Goal: Task Accomplishment & Management: Complete application form

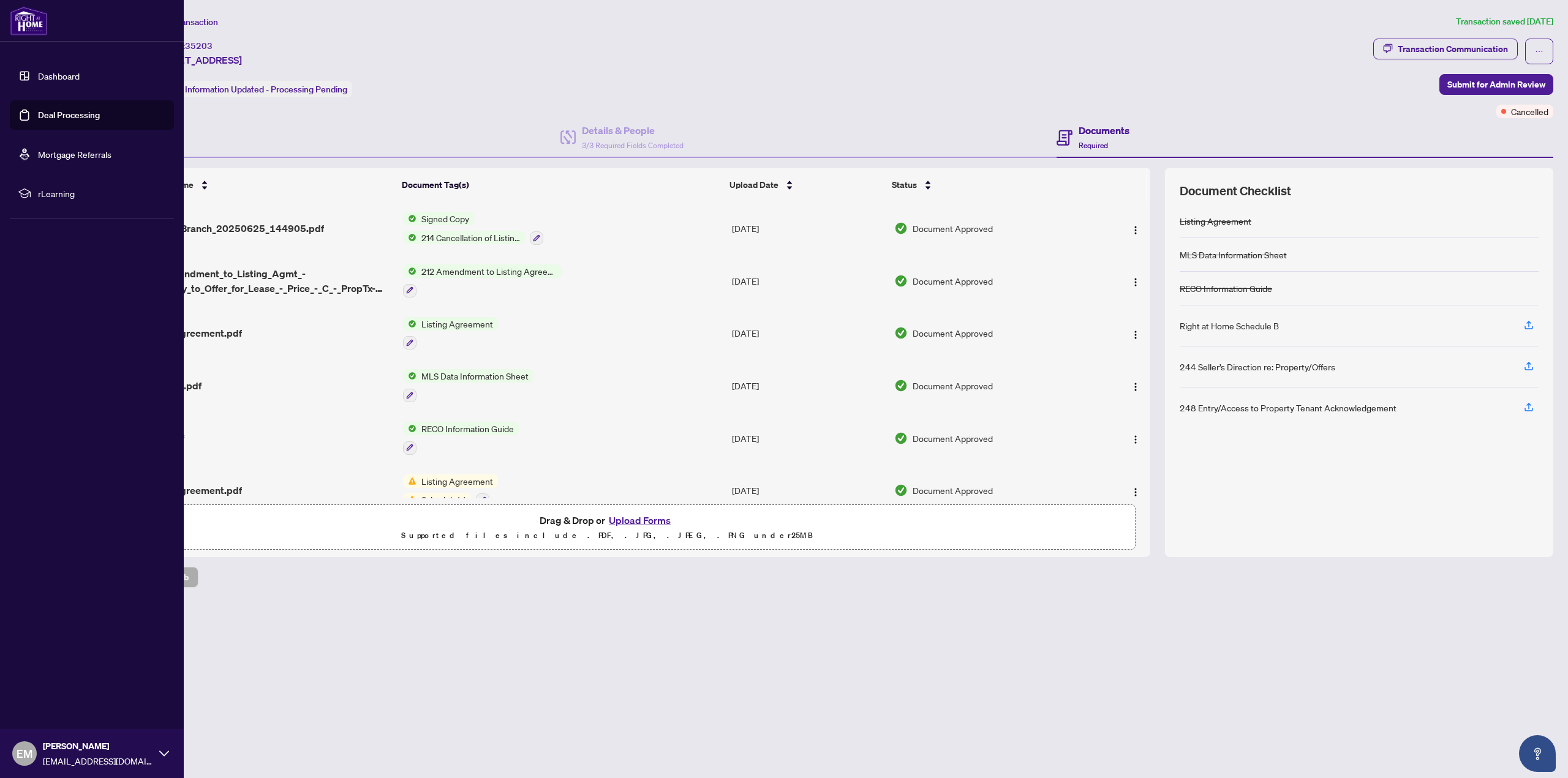
click at [38, 74] on link "Dashboard" at bounding box center [59, 76] width 41 height 11
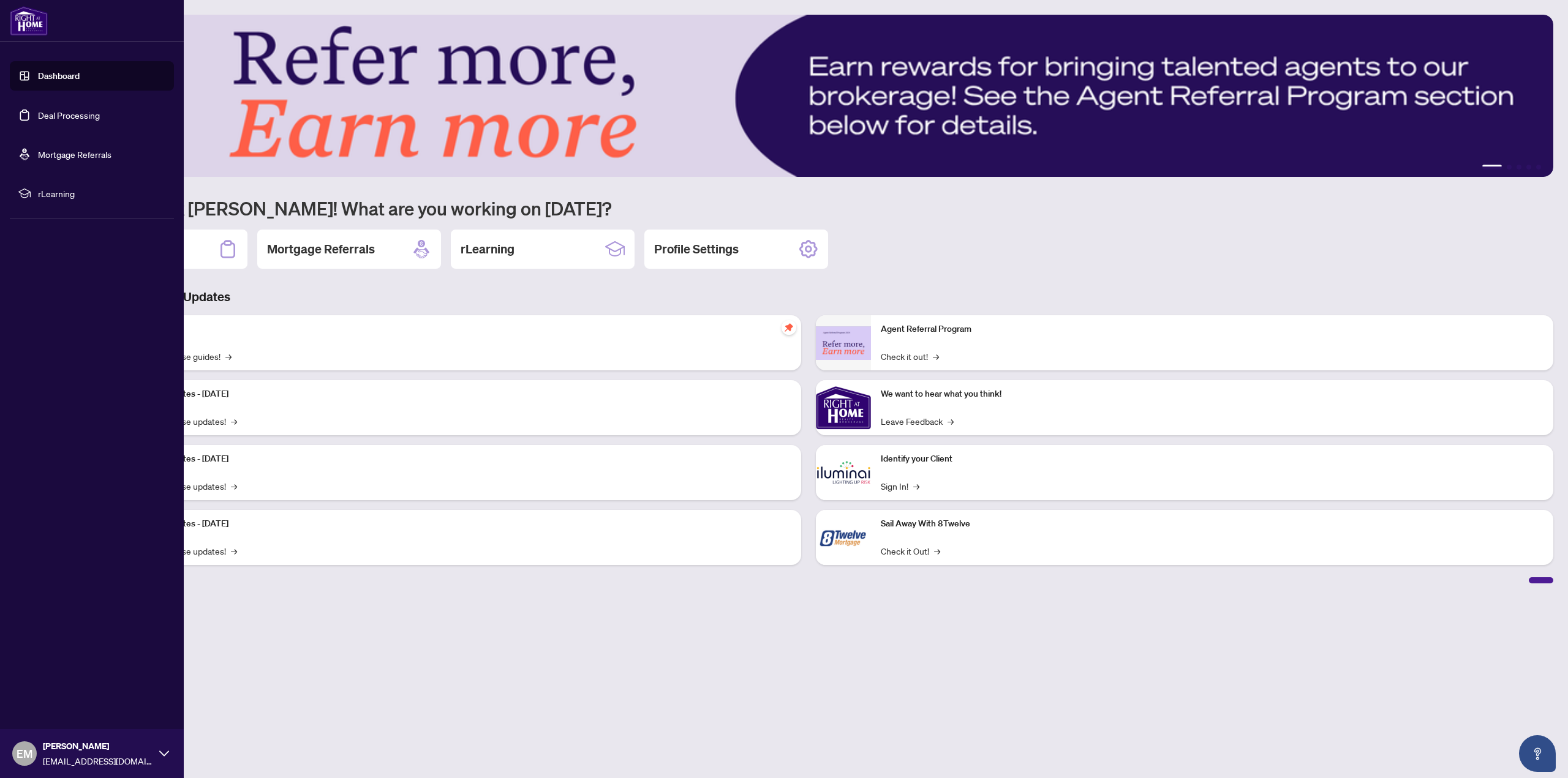
click at [22, 23] on img at bounding box center [28, 21] width 38 height 30
click at [25, 18] on img at bounding box center [28, 21] width 38 height 30
click at [38, 77] on link "Dashboard" at bounding box center [59, 76] width 41 height 11
click at [54, 110] on link "Deal Processing" at bounding box center [68, 115] width 62 height 11
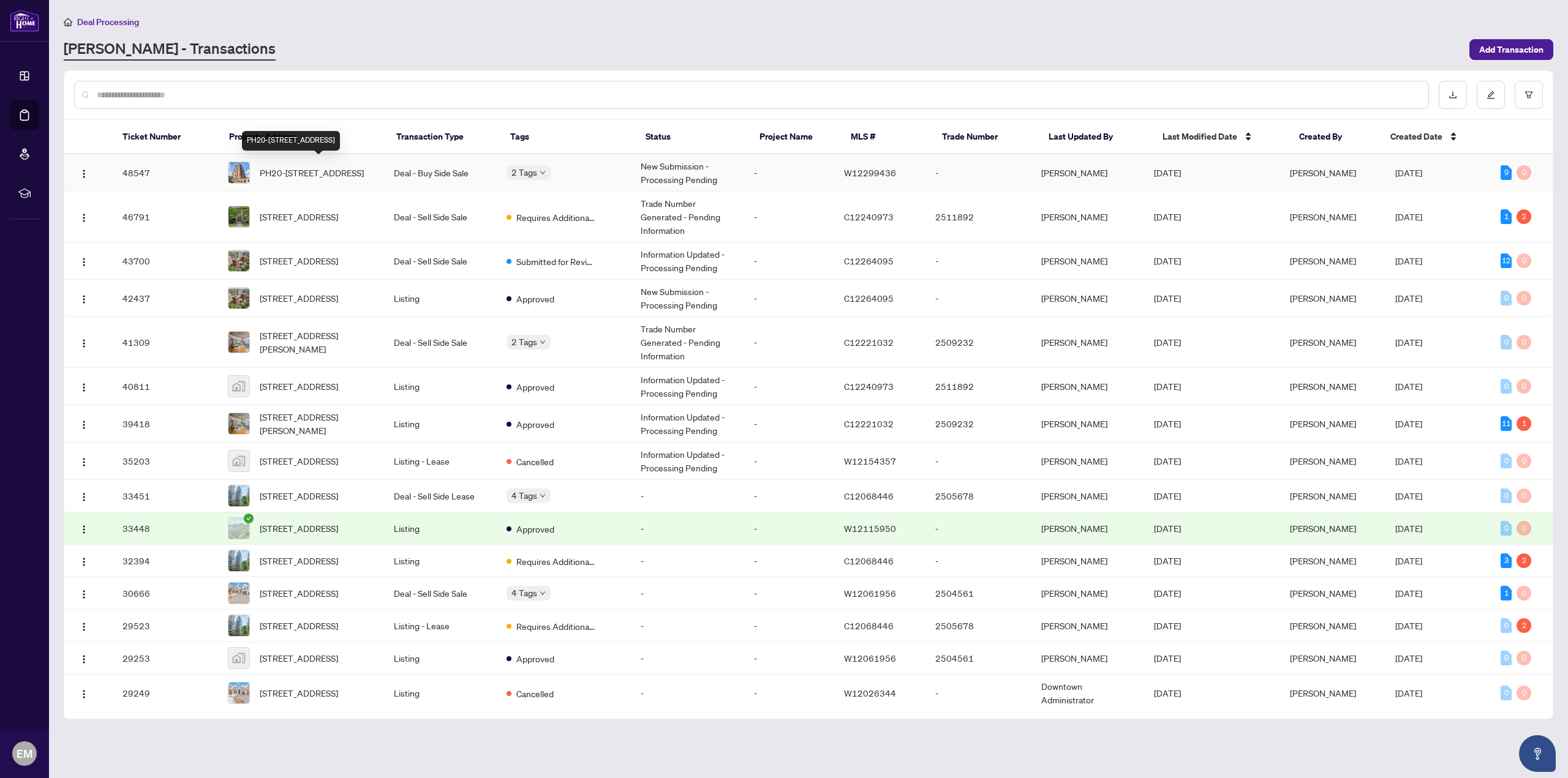
click at [304, 171] on span "PH20-[STREET_ADDRESS]" at bounding box center [312, 172] width 104 height 13
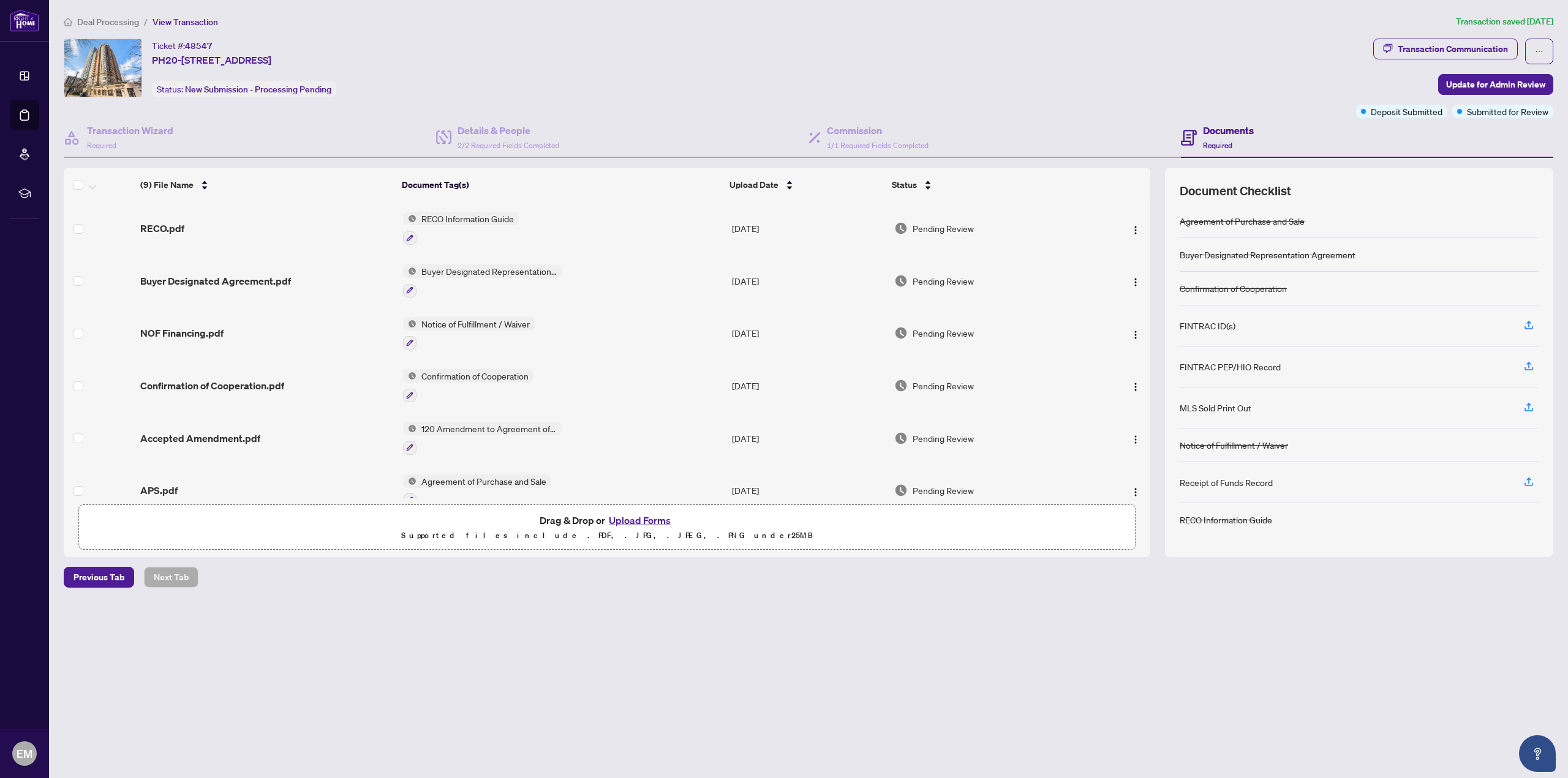
click at [648, 518] on button "Upload Forms" at bounding box center [640, 520] width 69 height 16
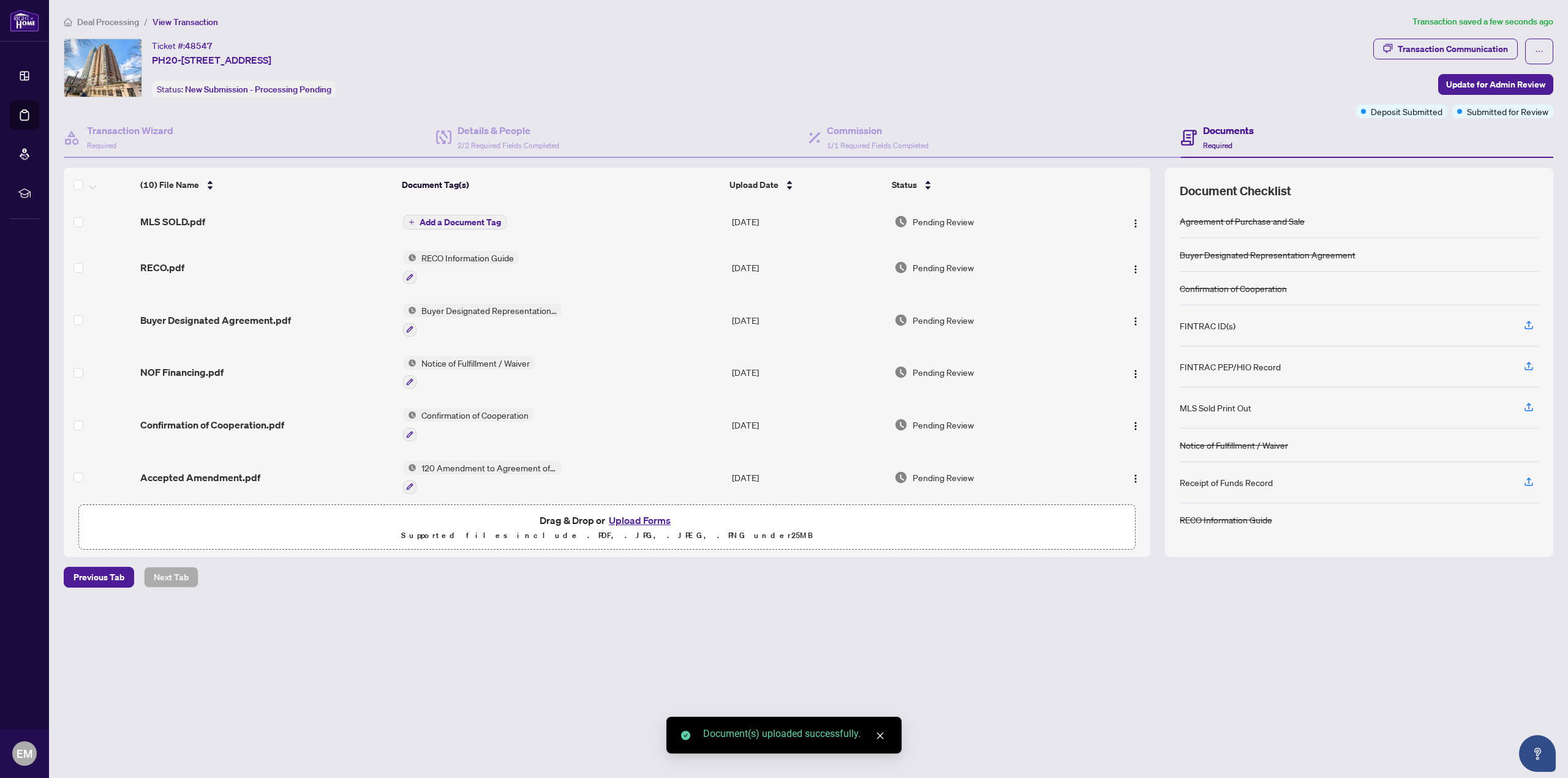
click at [637, 518] on button "Upload Forms" at bounding box center [640, 520] width 69 height 16
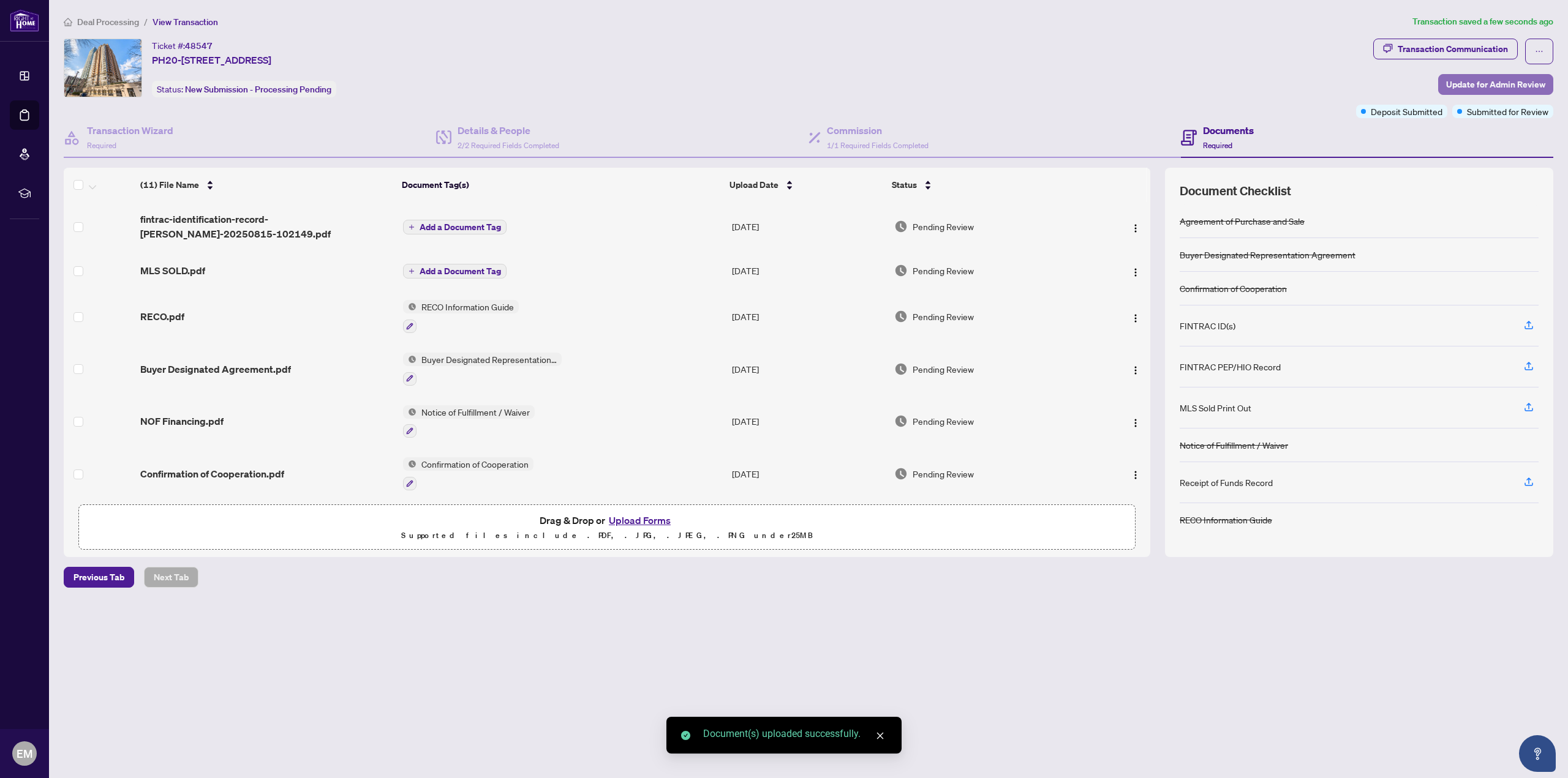
click at [1490, 77] on span "Update for Admin Review" at bounding box center [1496, 84] width 100 height 19
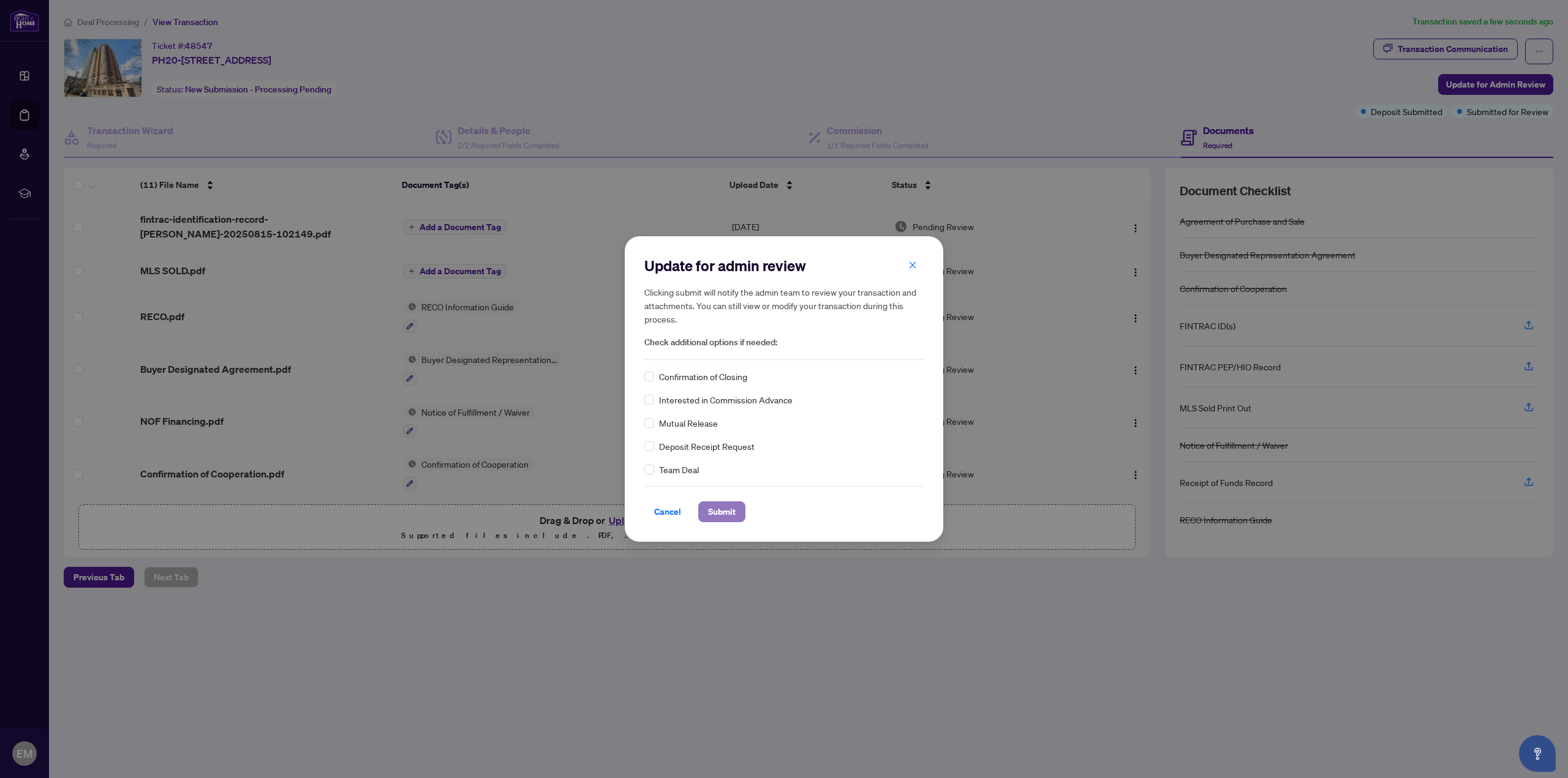
click at [714, 509] on span "Submit" at bounding box center [722, 511] width 28 height 19
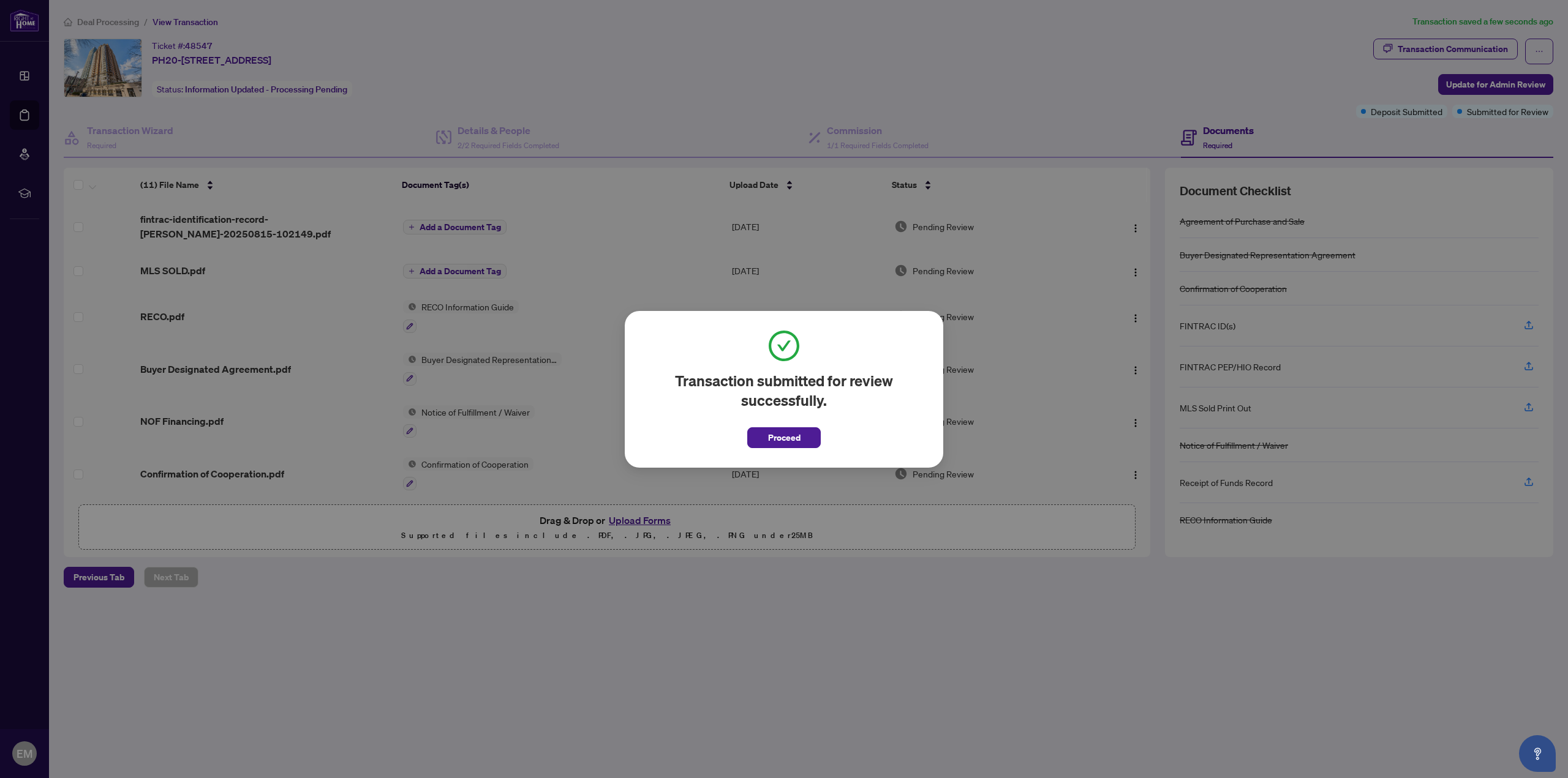
drag, startPoint x: 780, startPoint y: 439, endPoint x: 763, endPoint y: 423, distance: 23.3
click at [781, 439] on span "Proceed" at bounding box center [784, 437] width 32 height 19
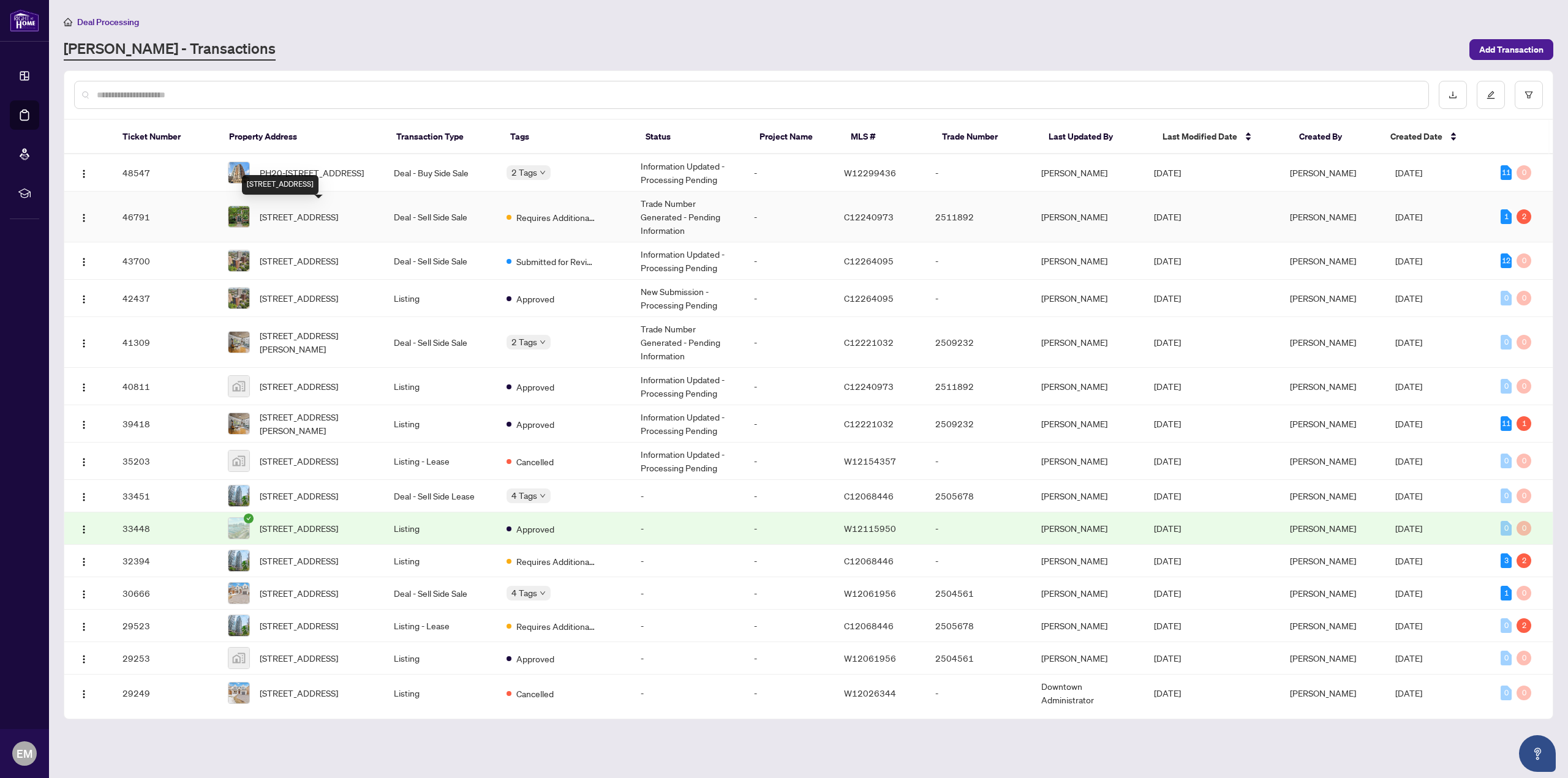
click at [330, 220] on span "[STREET_ADDRESS]" at bounding box center [299, 216] width 78 height 13
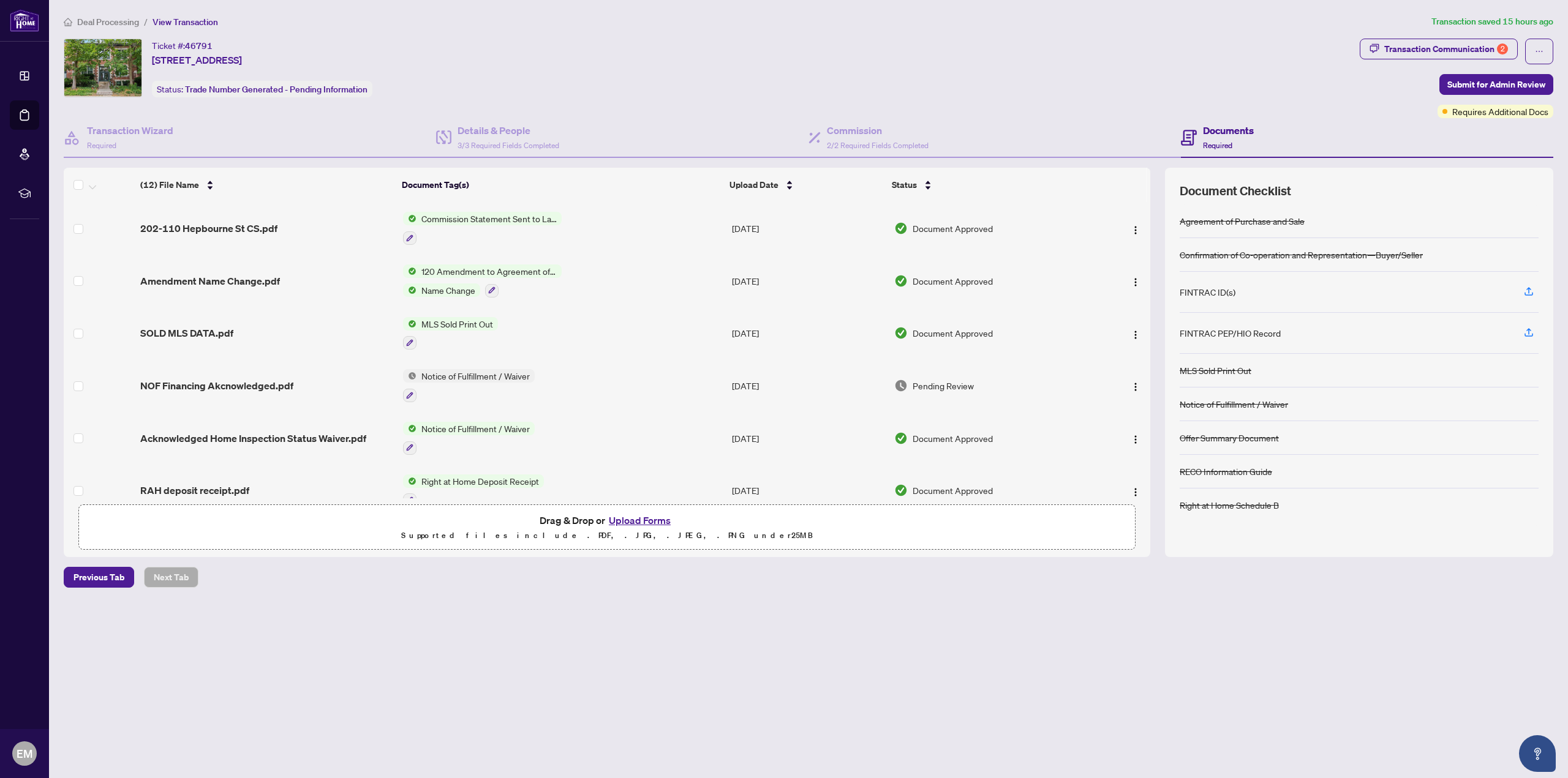
click at [650, 521] on button "Upload Forms" at bounding box center [640, 520] width 69 height 16
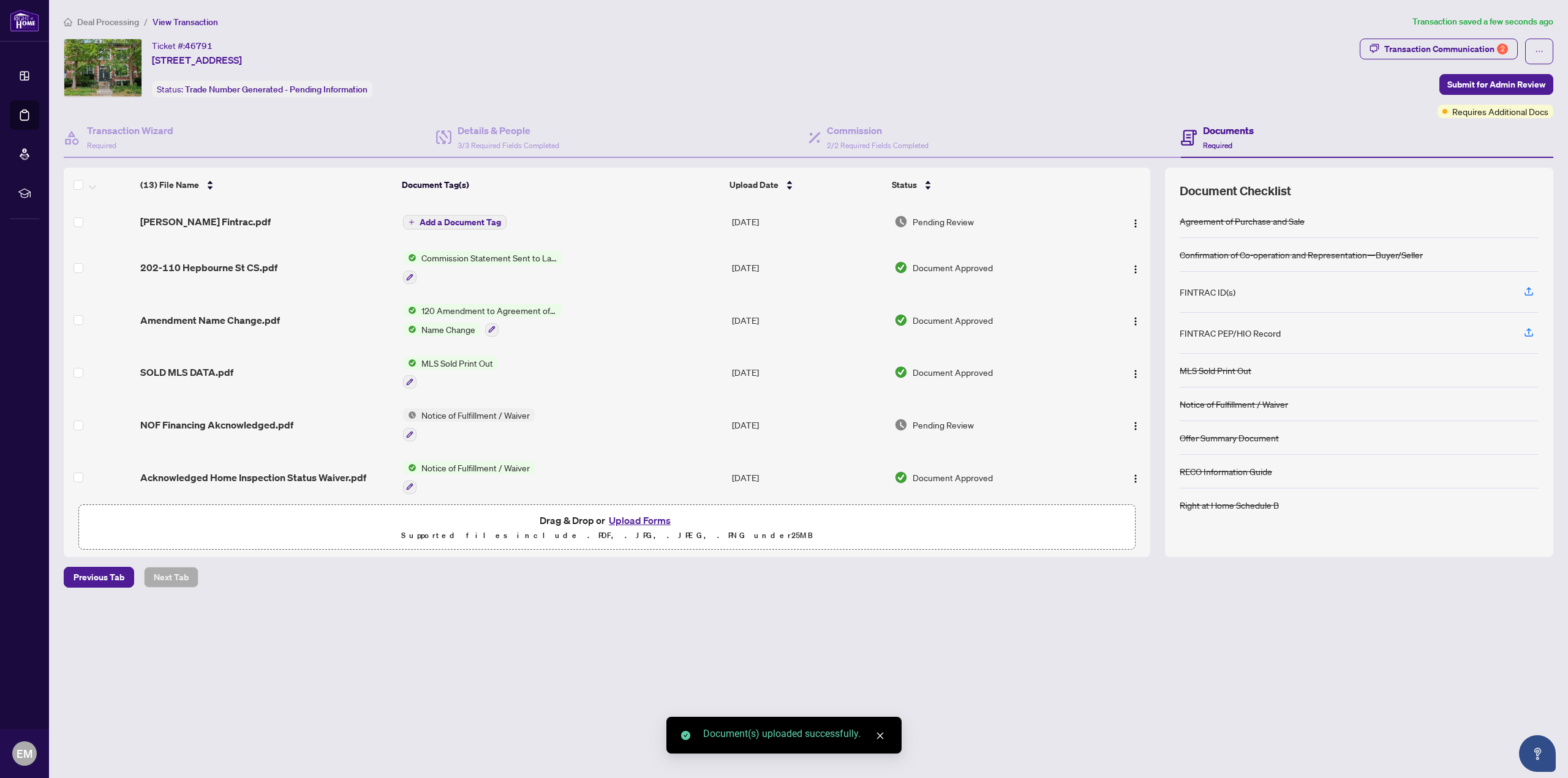
click at [659, 518] on button "Upload Forms" at bounding box center [640, 520] width 69 height 16
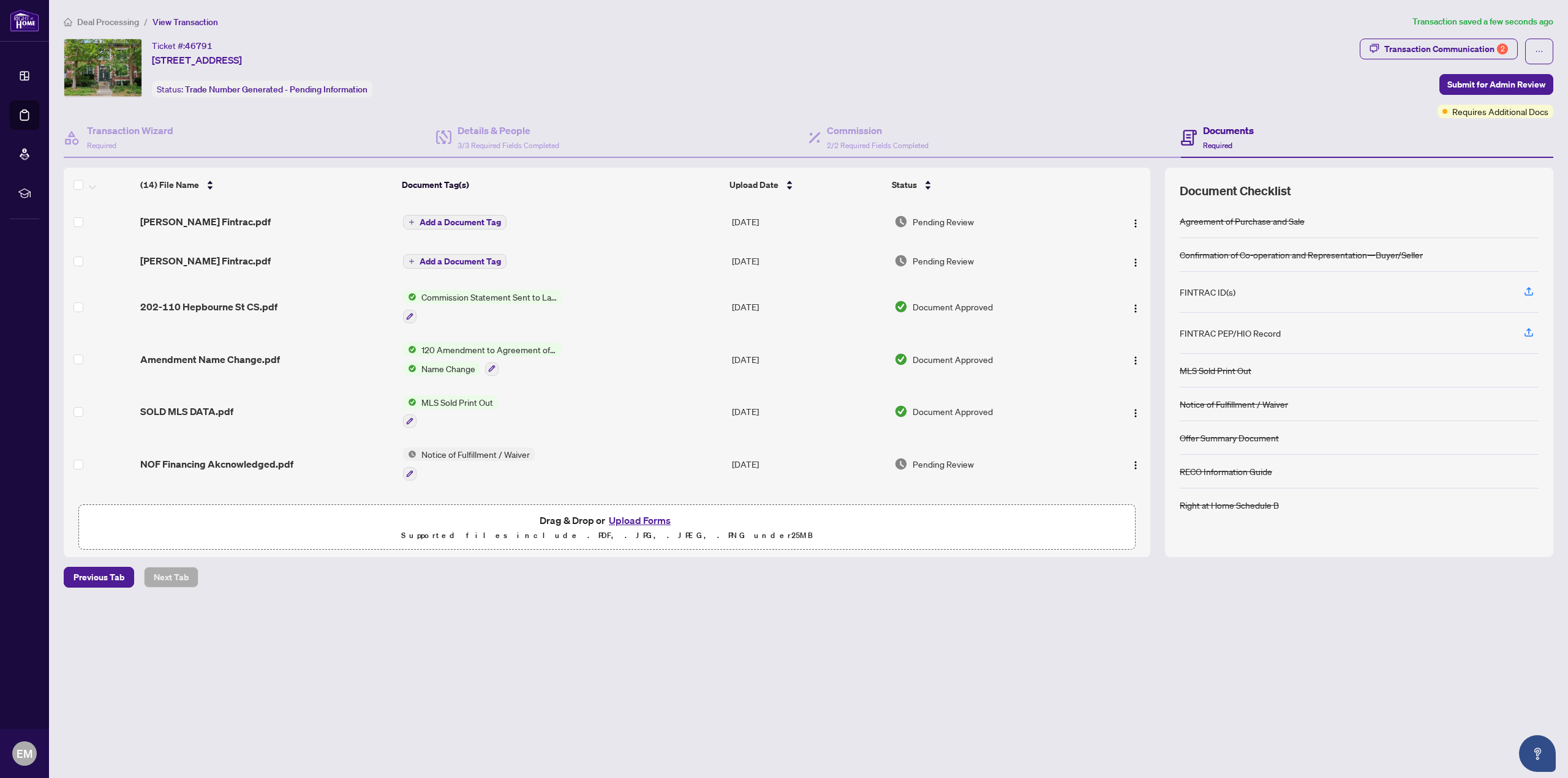
click at [472, 258] on span "Add a Document Tag" at bounding box center [460, 261] width 82 height 8
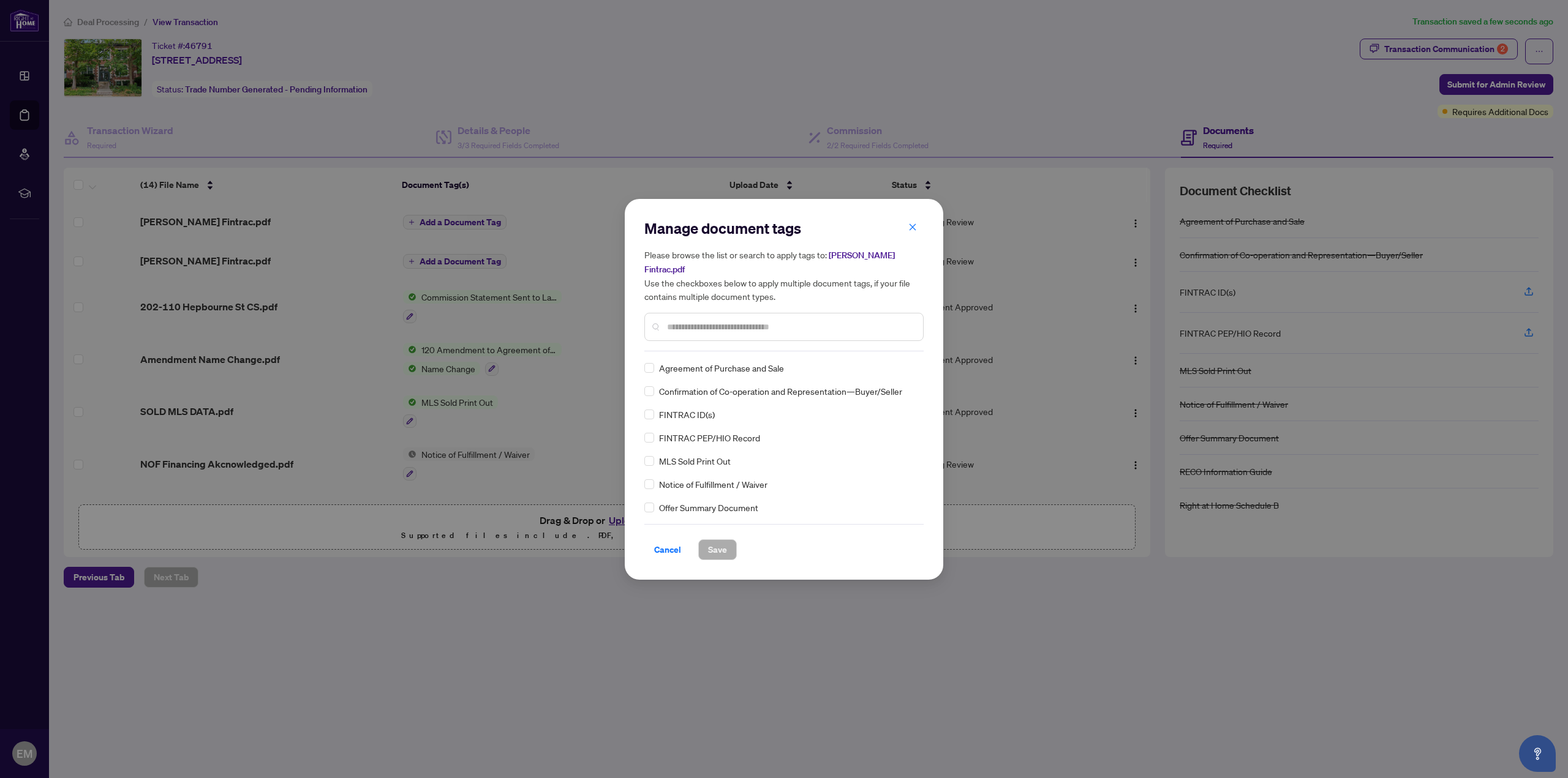
click at [701, 319] on div at bounding box center [784, 327] width 279 height 28
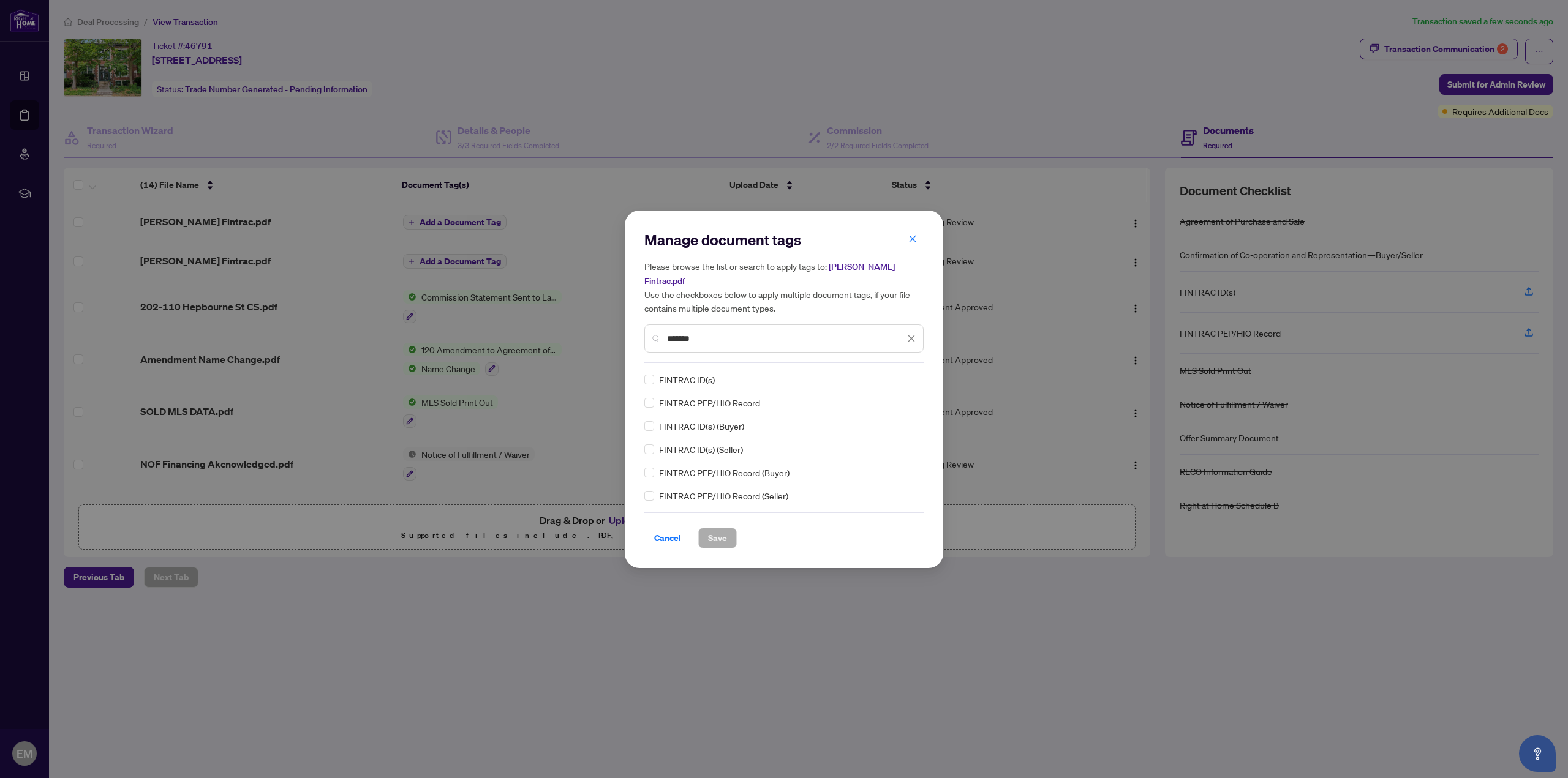
type input "*******"
click at [1294, 518] on div "Manage document tags Please browse the list or search to apply tags to: [PERSON…" at bounding box center [784, 389] width 1568 height 778
click at [662, 537] on span "Cancel" at bounding box center [667, 538] width 27 height 19
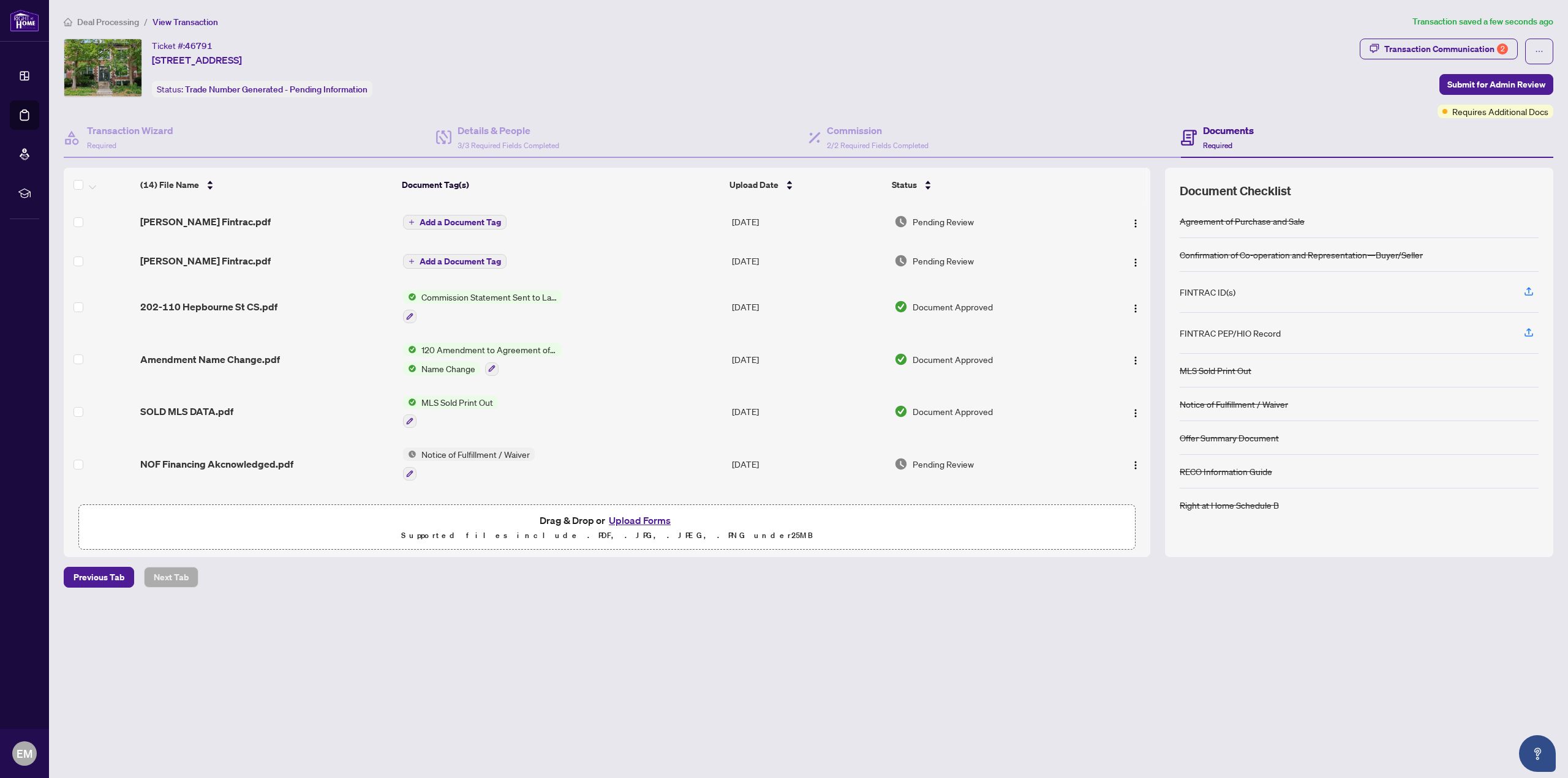
click at [449, 218] on span "Add a Document Tag" at bounding box center [460, 222] width 82 height 8
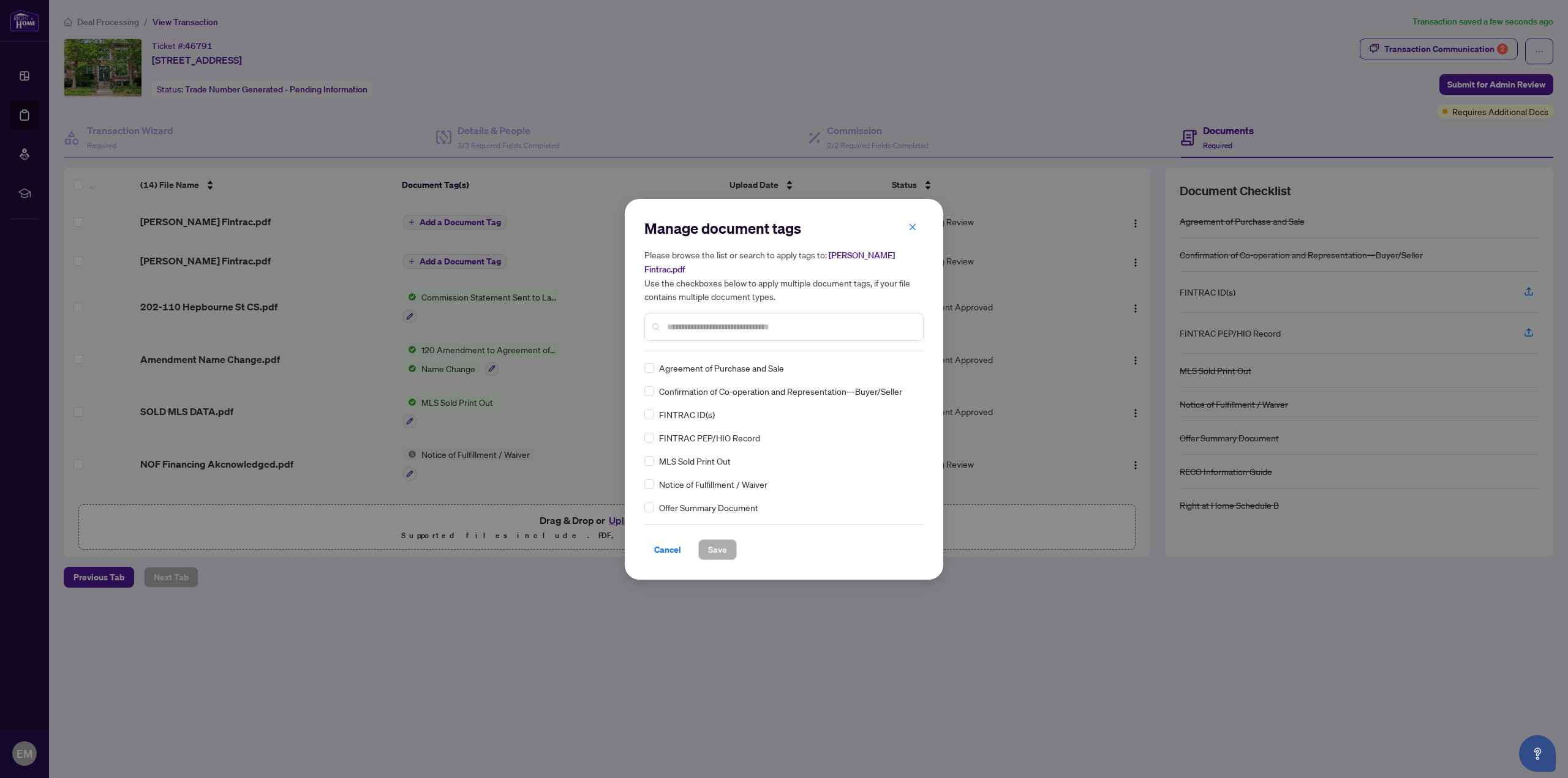
click at [697, 345] on div "Manage document tags Please browse the list or search to apply tags to: [PERSON…" at bounding box center [784, 285] width 279 height 133
drag, startPoint x: 695, startPoint y: 316, endPoint x: 703, endPoint y: 328, distance: 14.4
click at [695, 319] on div at bounding box center [784, 327] width 279 height 28
click at [704, 330] on div at bounding box center [784, 327] width 279 height 28
click at [704, 330] on input "text" at bounding box center [790, 326] width 246 height 13
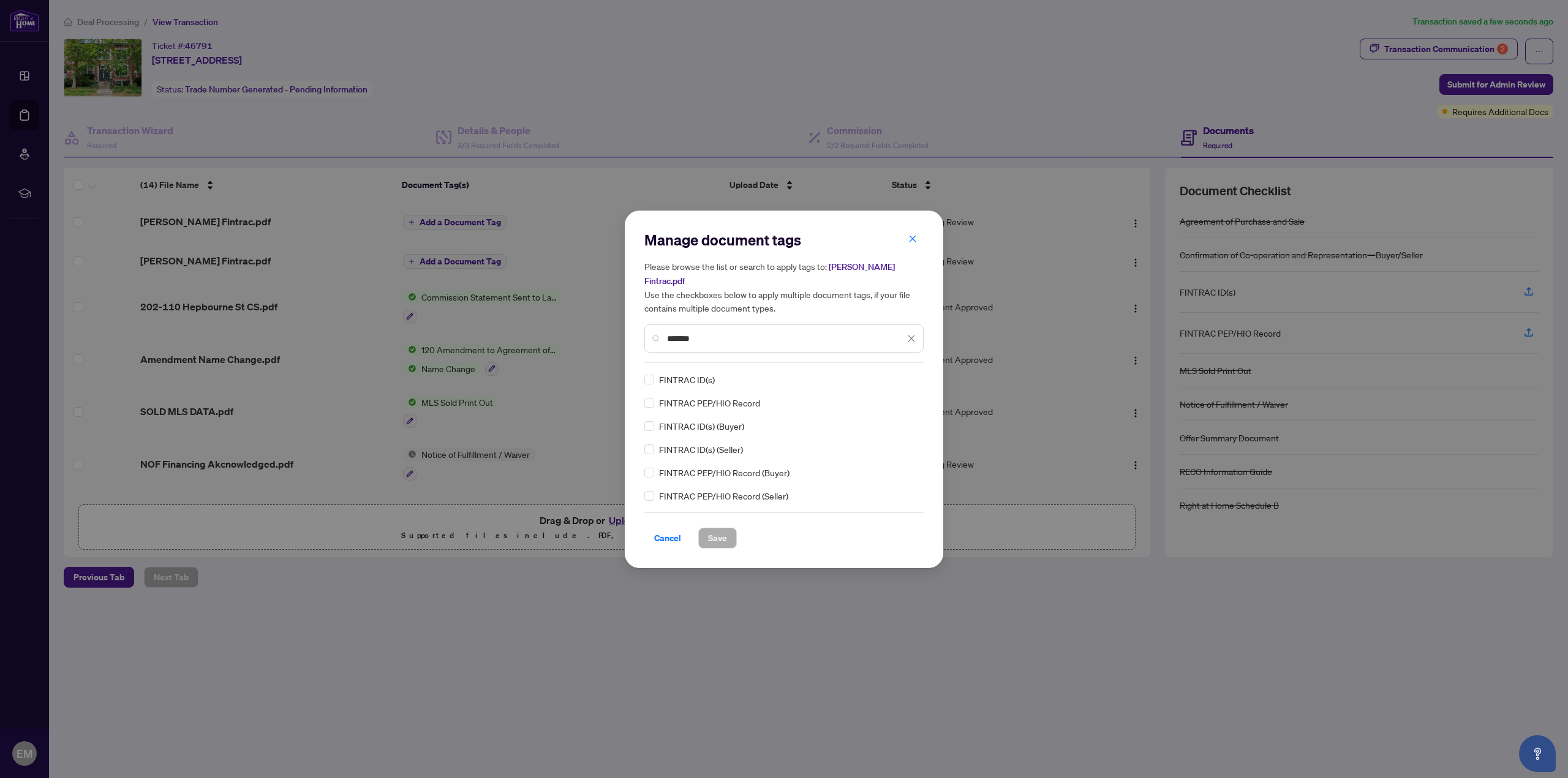
type input "*******"
click at [723, 544] on button "Save" at bounding box center [718, 538] width 39 height 21
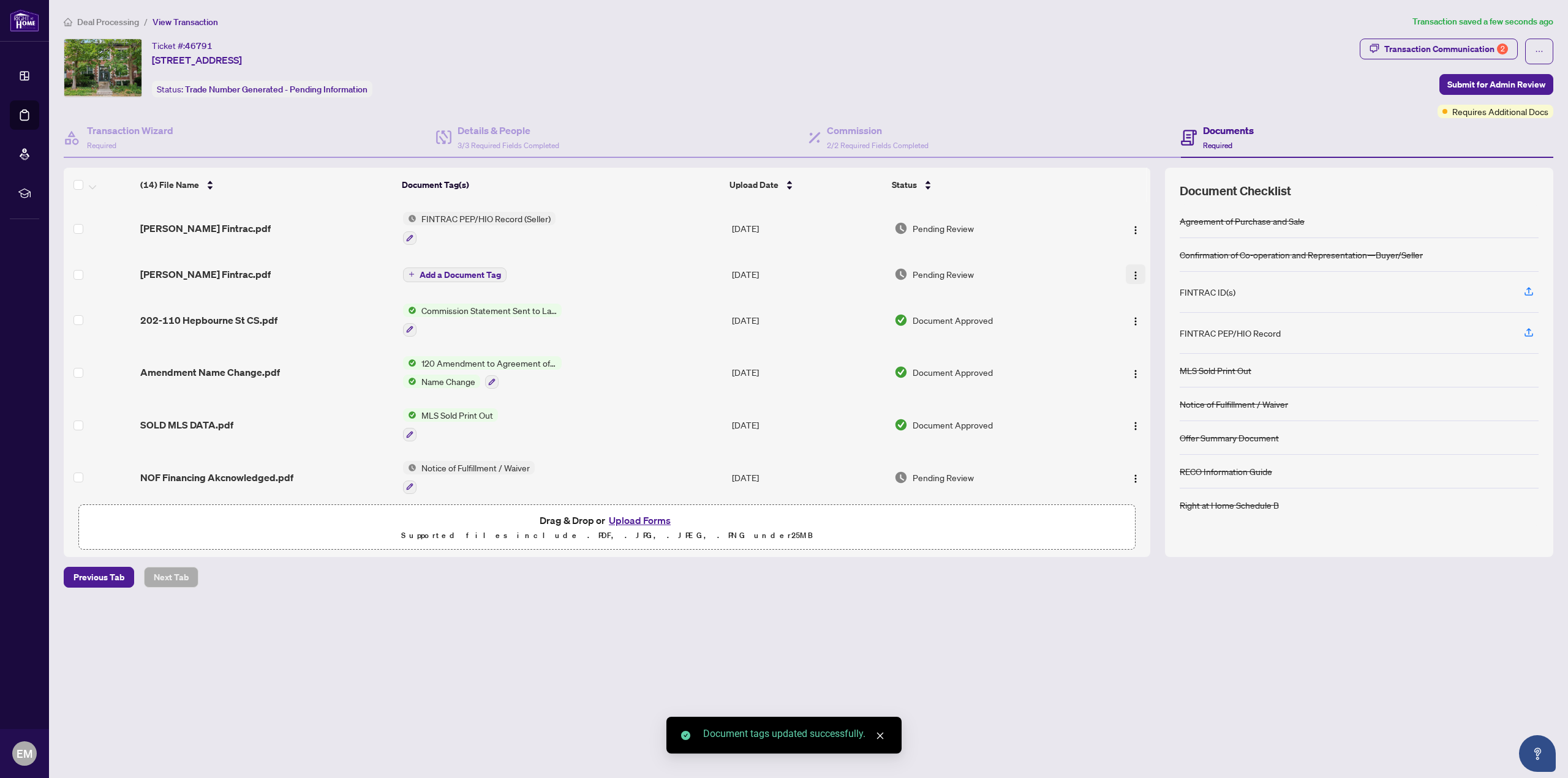
drag, startPoint x: 1126, startPoint y: 274, endPoint x: 1132, endPoint y: 277, distance: 6.7
click at [1130, 274] on img "button" at bounding box center [1135, 276] width 10 height 10
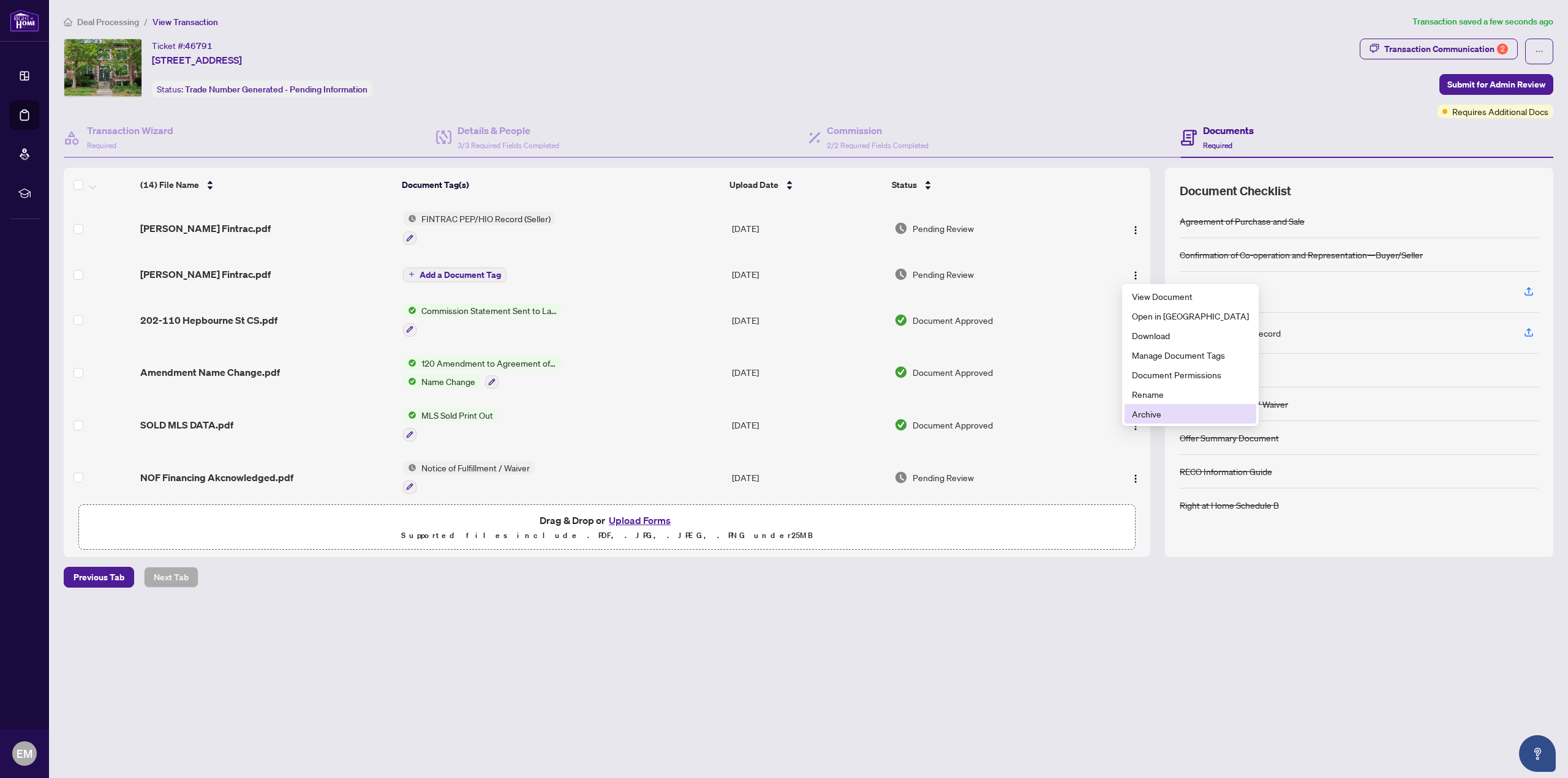
click at [1155, 418] on span "Archive" at bounding box center [1190, 413] width 117 height 13
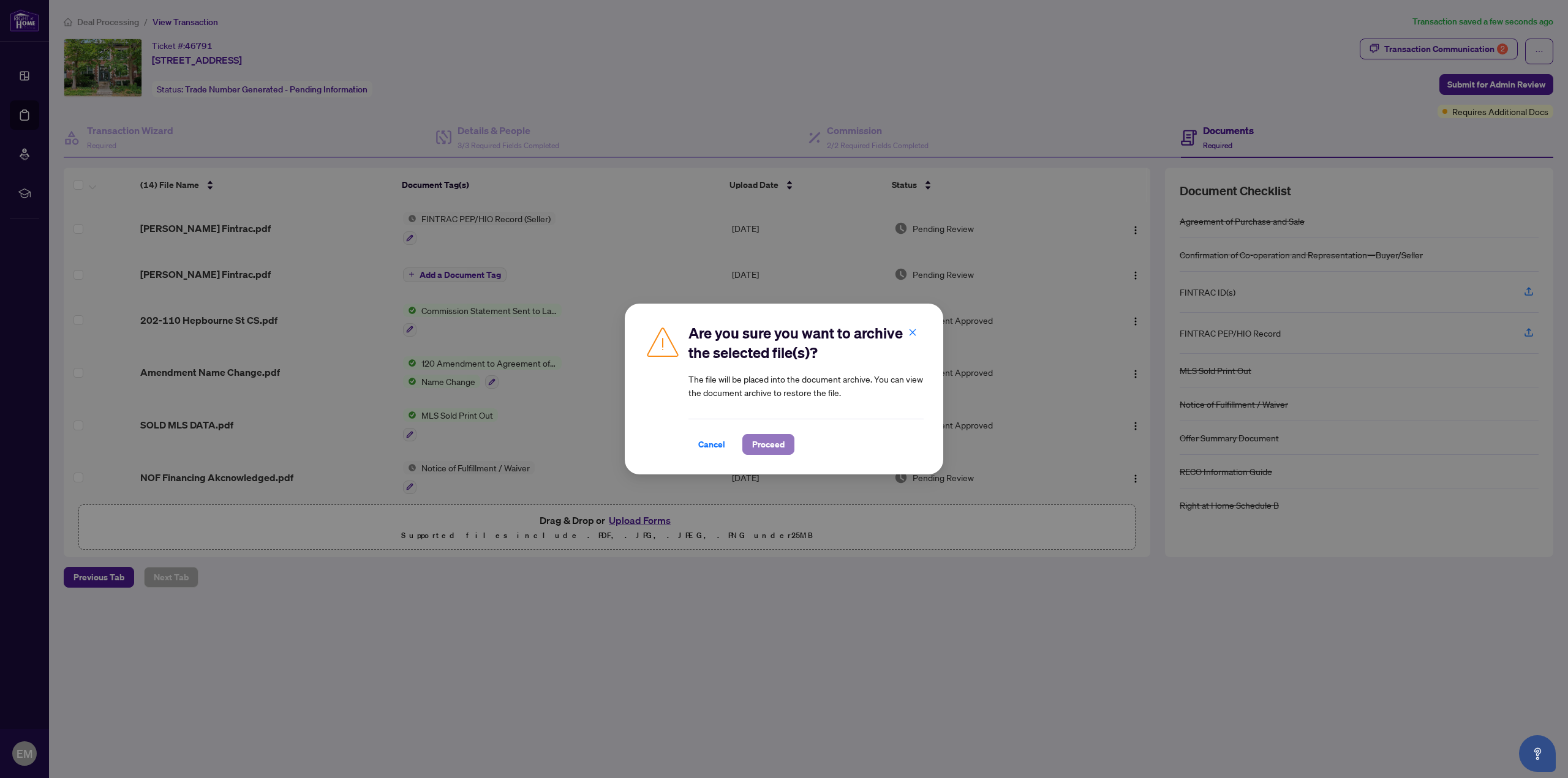
click at [767, 442] on span "Proceed" at bounding box center [768, 444] width 32 height 19
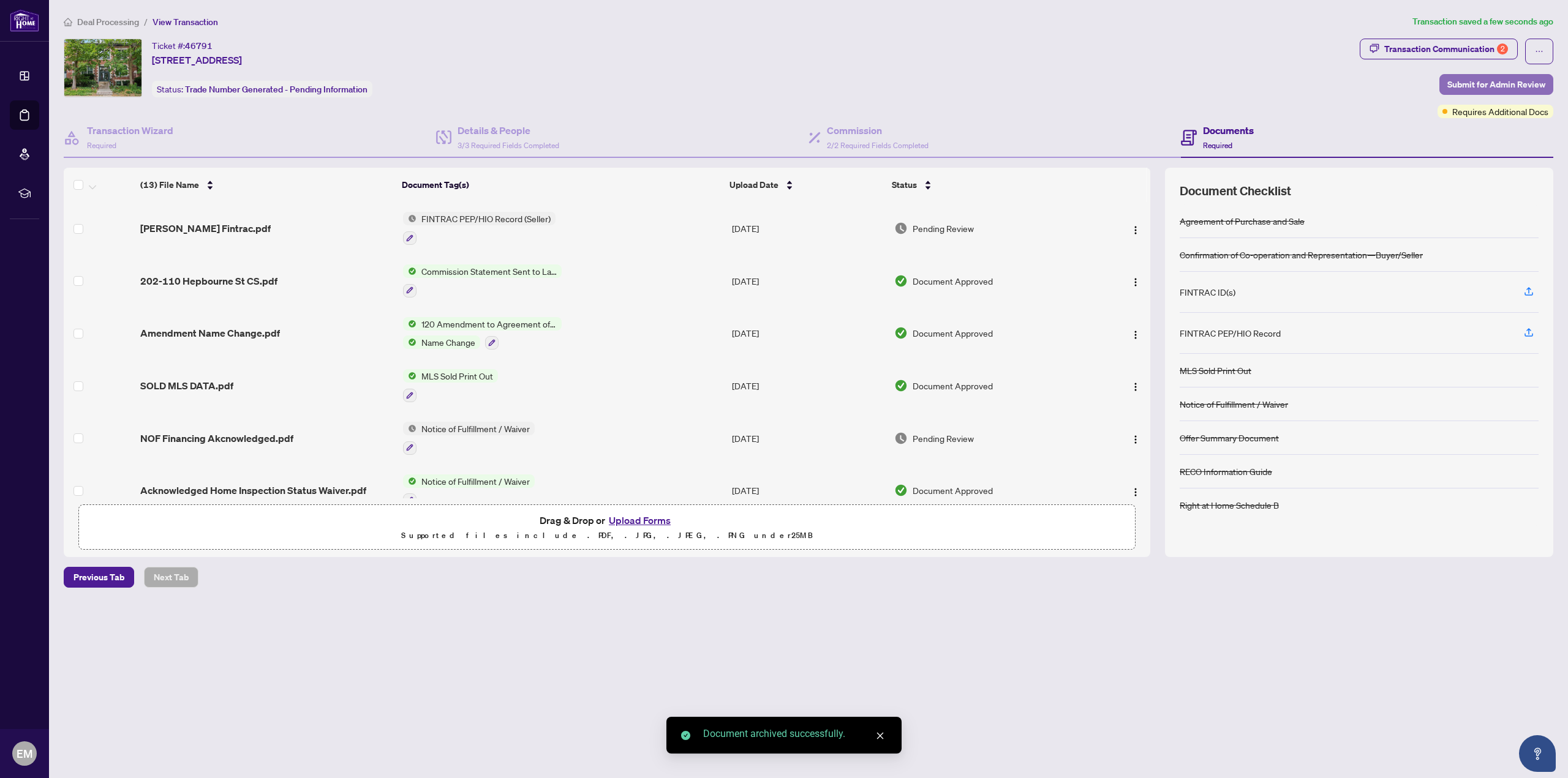
click at [1495, 77] on span "Submit for Admin Review" at bounding box center [1497, 84] width 98 height 19
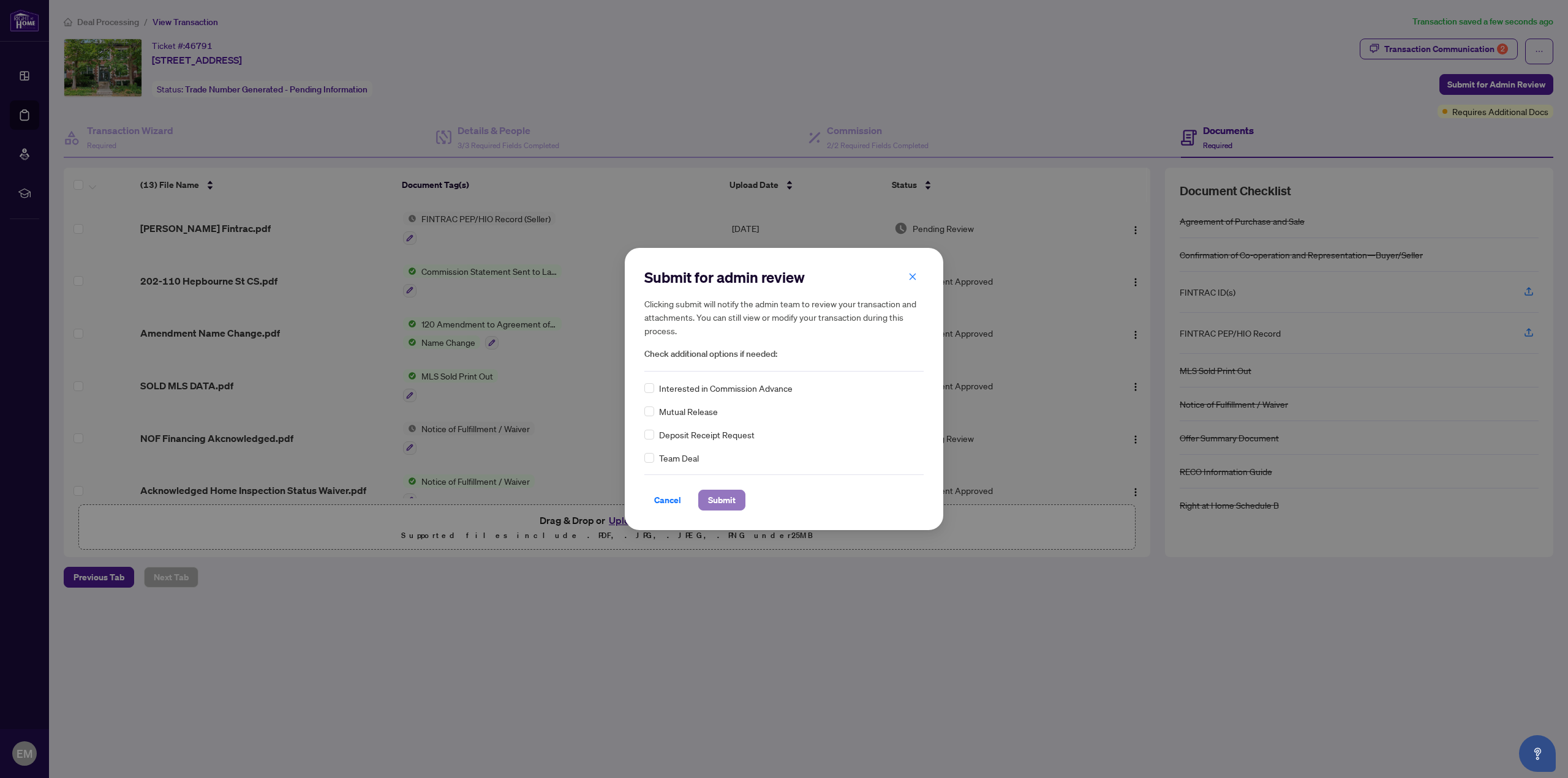
click at [718, 502] on span "Submit" at bounding box center [722, 500] width 28 height 19
